Goal: Navigation & Orientation: Locate item on page

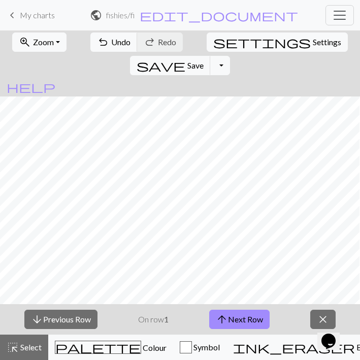
scroll to position [607, 0]
click at [243, 315] on button "arrow_upward Next Row" at bounding box center [239, 319] width 60 height 19
click at [238, 328] on button "arrow_upward Next Row" at bounding box center [239, 319] width 60 height 19
click at [258, 315] on button "arrow_upward Next Row" at bounding box center [239, 319] width 60 height 19
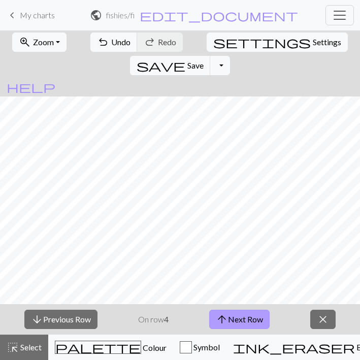
click at [245, 317] on button "arrow_upward Next Row" at bounding box center [239, 319] width 60 height 19
click at [240, 318] on button "arrow_upward Next Row" at bounding box center [239, 319] width 60 height 19
click at [229, 319] on button "arrow_upward Next Row" at bounding box center [239, 319] width 60 height 19
click at [228, 318] on button "arrow_upward Next Row" at bounding box center [239, 319] width 60 height 19
click at [254, 315] on button "arrow_upward Next Row" at bounding box center [239, 319] width 60 height 19
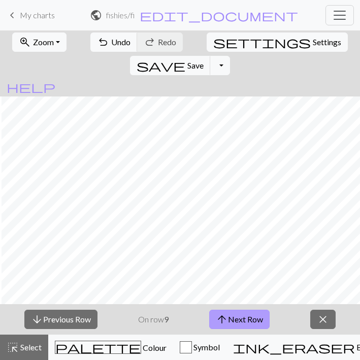
scroll to position [595, 75]
click at [244, 314] on button "arrow_upward Next Row" at bounding box center [239, 319] width 60 height 19
click at [254, 320] on button "arrow_upward Next Row" at bounding box center [241, 319] width 60 height 19
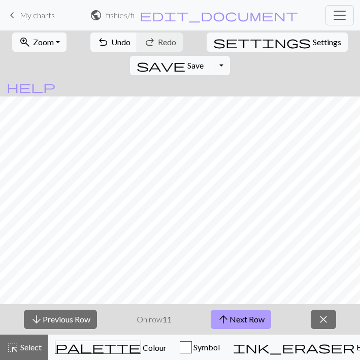
click at [236, 320] on button "arrow_upward Next Row" at bounding box center [241, 319] width 60 height 19
click at [231, 314] on button "arrow_upward Next Row" at bounding box center [241, 319] width 60 height 19
click at [239, 312] on button "arrow_upward Next Row" at bounding box center [241, 319] width 60 height 19
click at [245, 324] on button "arrow_upward Next Row" at bounding box center [241, 319] width 60 height 19
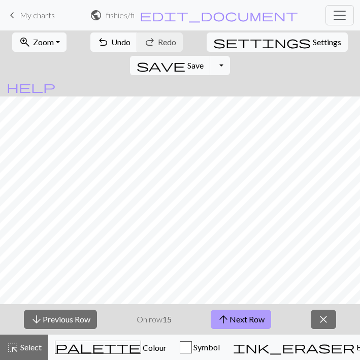
click at [248, 315] on button "arrow_upward Next Row" at bounding box center [241, 319] width 60 height 19
click at [245, 321] on button "arrow_upward Next Row" at bounding box center [241, 319] width 60 height 19
click at [247, 325] on button "arrow_upward Next Row" at bounding box center [241, 319] width 60 height 19
click at [231, 320] on button "arrow_upward Next Row" at bounding box center [241, 319] width 60 height 19
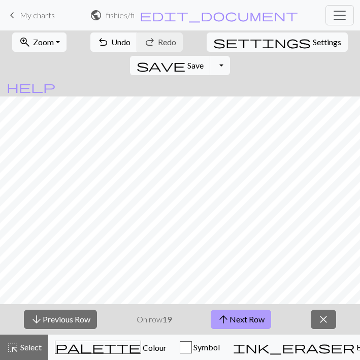
click at [231, 320] on button "arrow_upward Next Row" at bounding box center [241, 319] width 60 height 19
